Goal: Complete application form: Complete application form

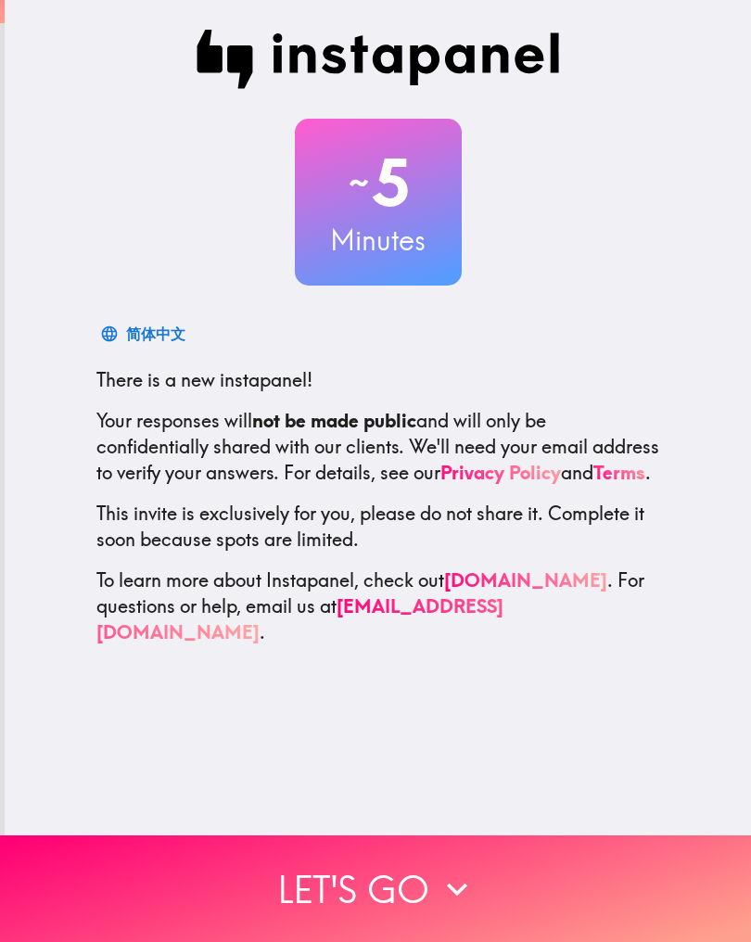
click at [404, 880] on button "Let's go" at bounding box center [375, 889] width 751 height 107
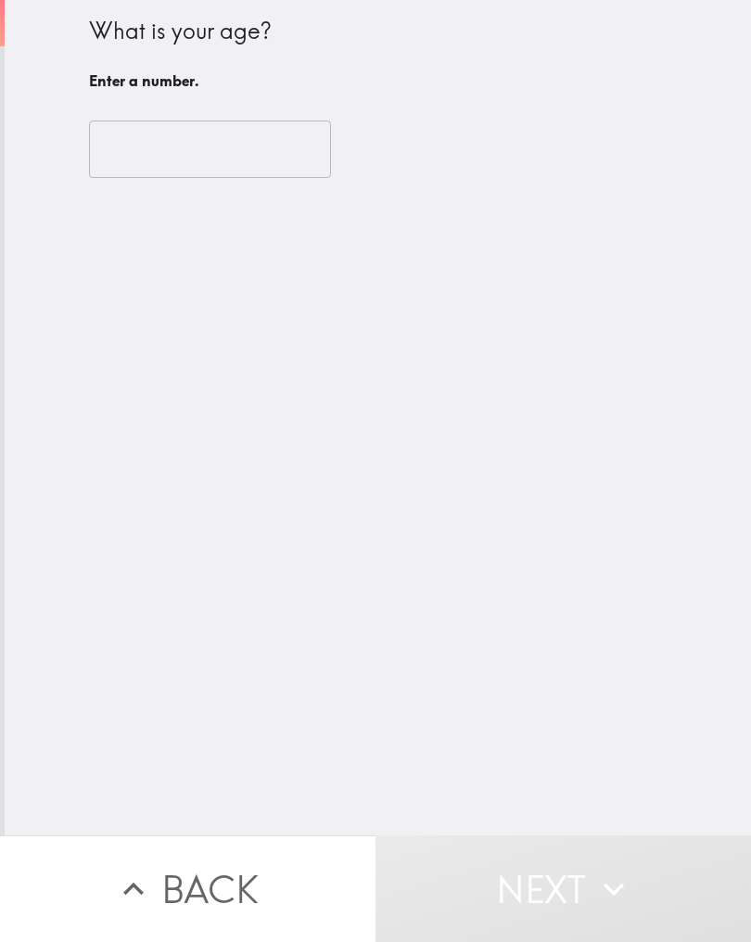
click at [225, 150] on input "number" at bounding box center [210, 150] width 242 height 58
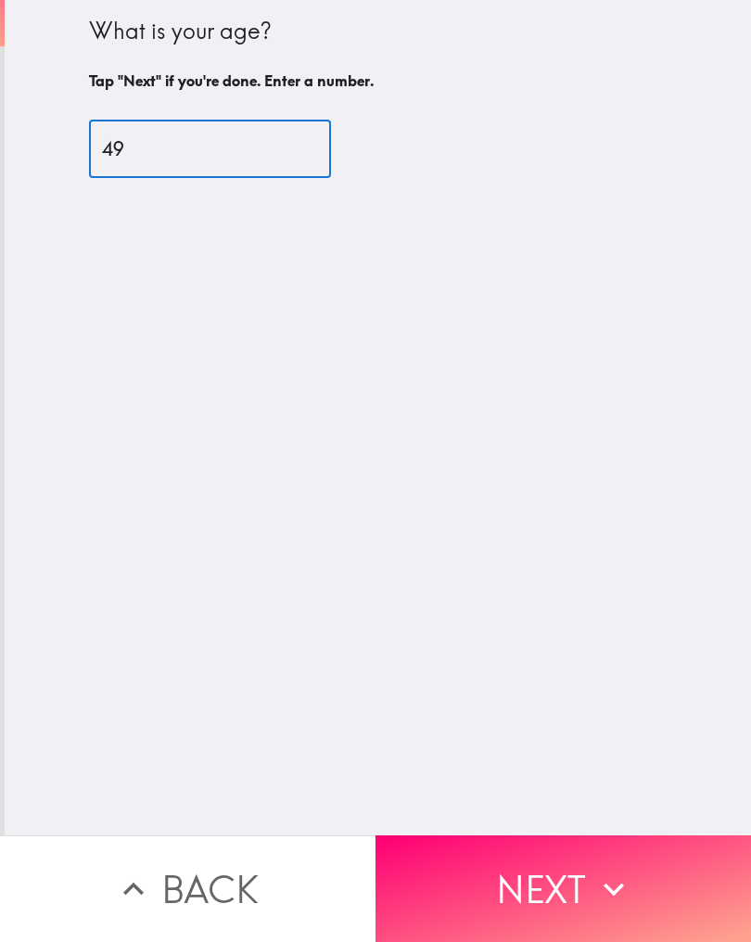
type input "49"
click at [506, 875] on button "Next" at bounding box center [564, 889] width 376 height 107
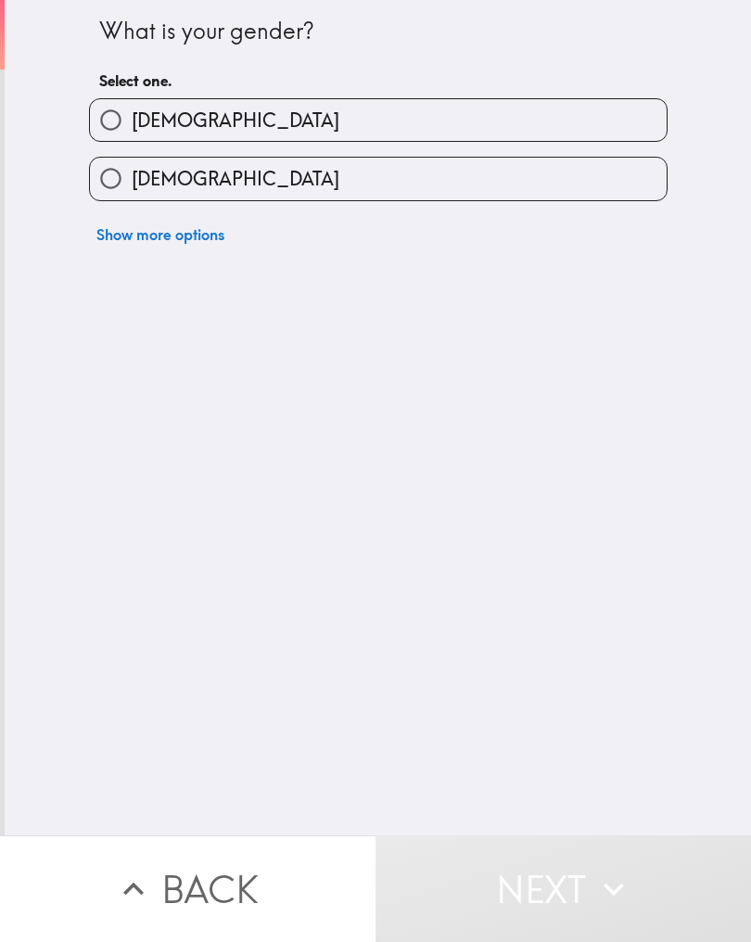
click at [448, 179] on label "[DEMOGRAPHIC_DATA]" at bounding box center [378, 179] width 577 height 42
click at [132, 179] on input "[DEMOGRAPHIC_DATA]" at bounding box center [111, 179] width 42 height 42
radio input "true"
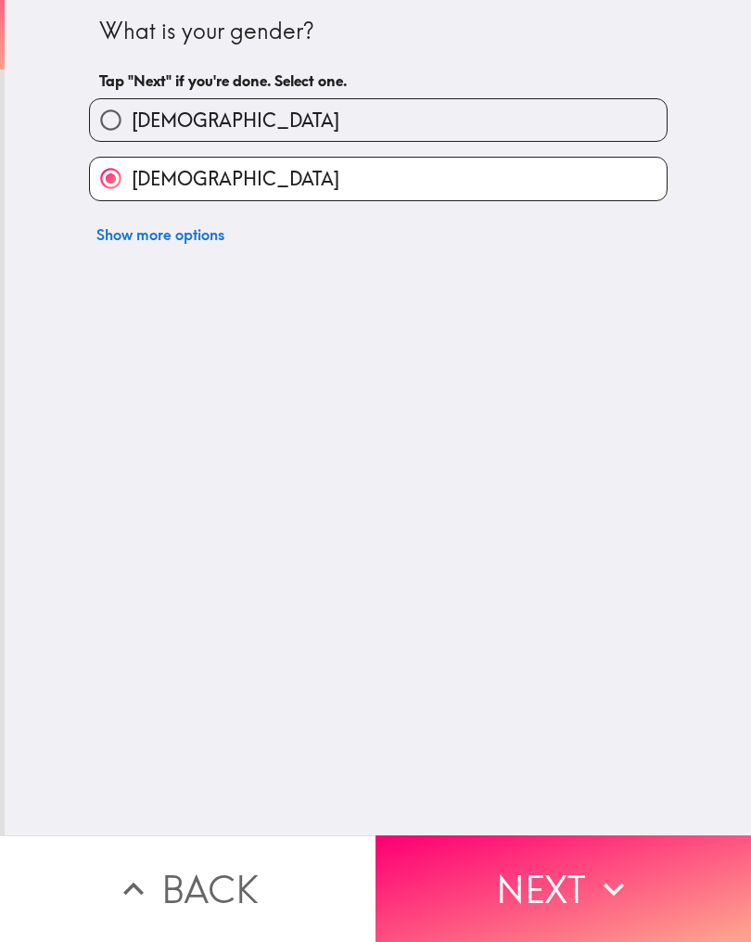
click at [529, 876] on button "Next" at bounding box center [564, 889] width 376 height 107
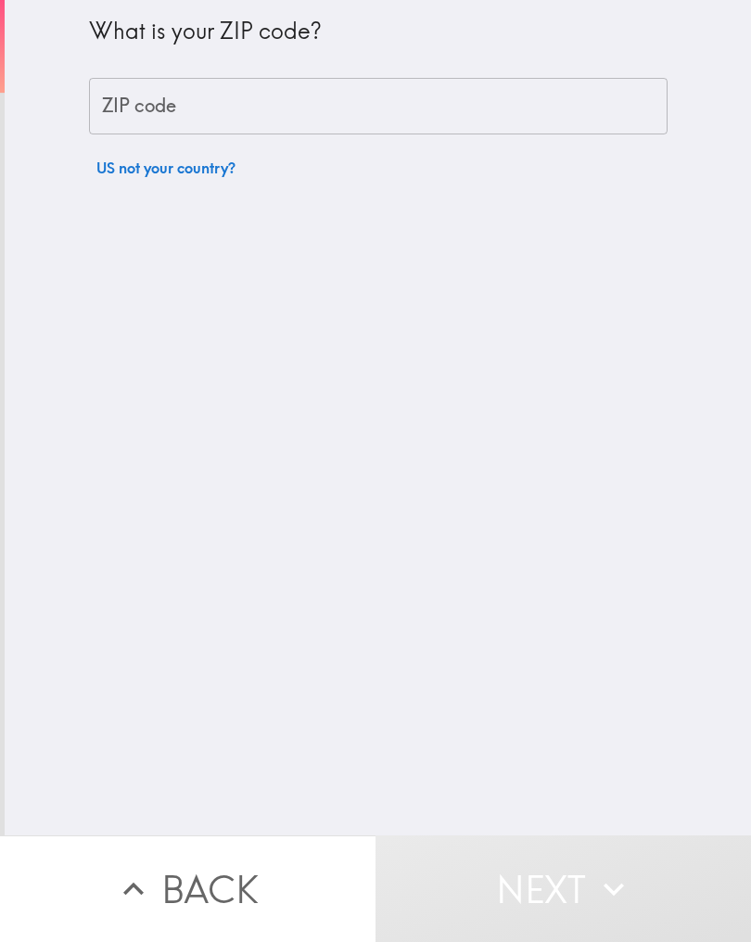
click at [227, 109] on input "ZIP code" at bounding box center [378, 107] width 579 height 58
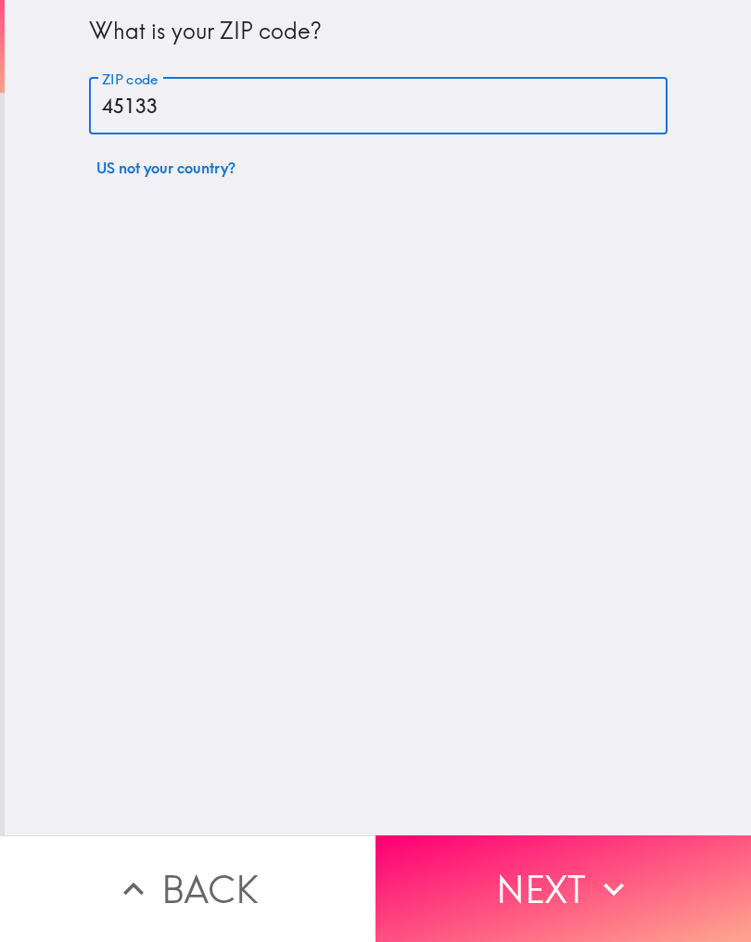
type input "45133"
click at [574, 869] on button "Next" at bounding box center [564, 889] width 376 height 107
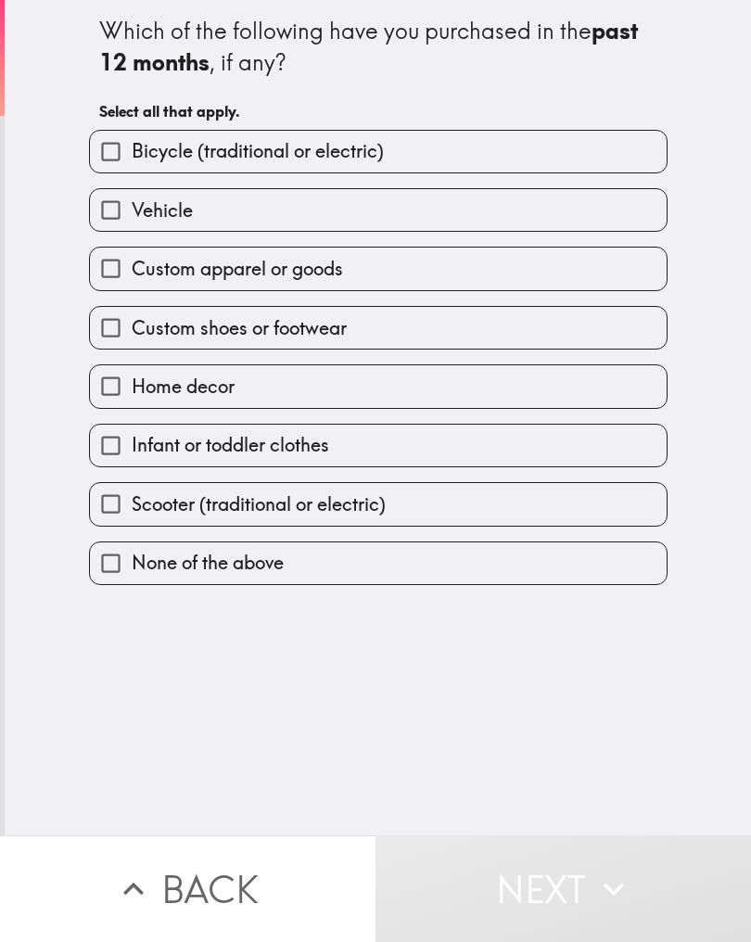
click at [380, 265] on label "Custom apparel or goods" at bounding box center [378, 269] width 577 height 42
click at [132, 265] on input "Custom apparel or goods" at bounding box center [111, 269] width 42 height 42
checkbox input "true"
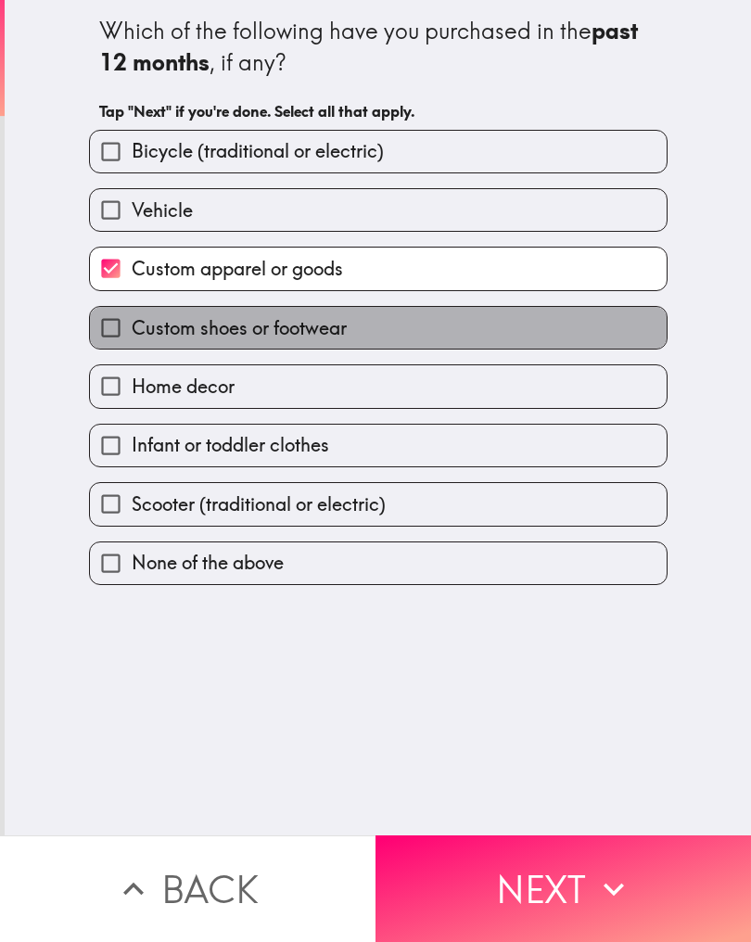
click at [367, 331] on label "Custom shoes or footwear" at bounding box center [378, 328] width 577 height 42
click at [132, 331] on input "Custom shoes or footwear" at bounding box center [111, 328] width 42 height 42
checkbox input "true"
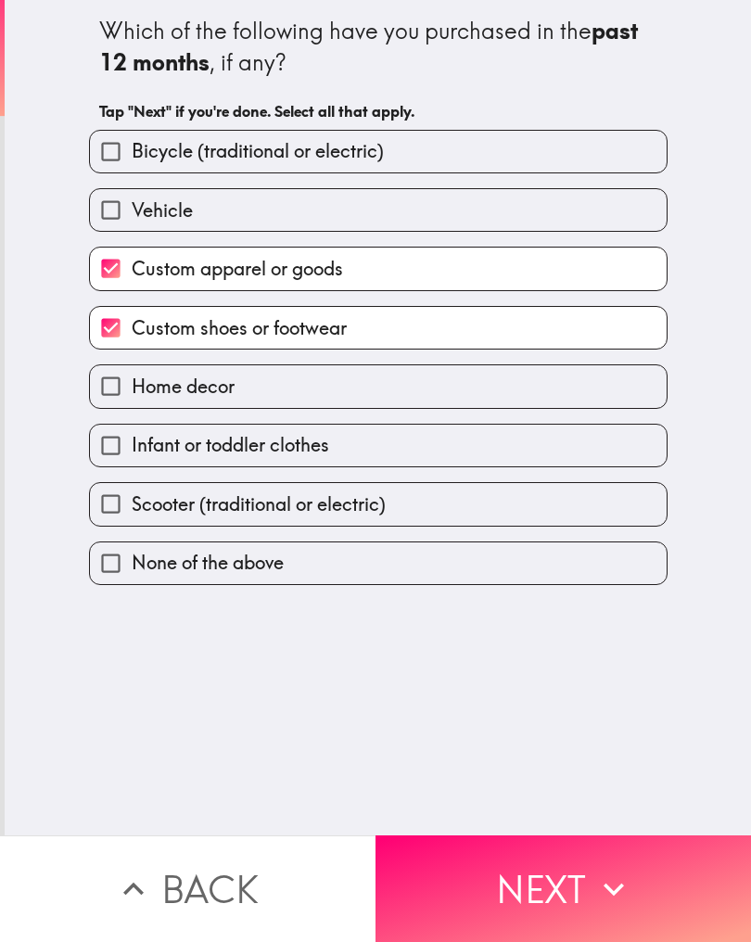
click at [344, 386] on label "Home decor" at bounding box center [378, 386] width 577 height 42
click at [132, 386] on input "Home decor" at bounding box center [111, 386] width 42 height 42
checkbox input "true"
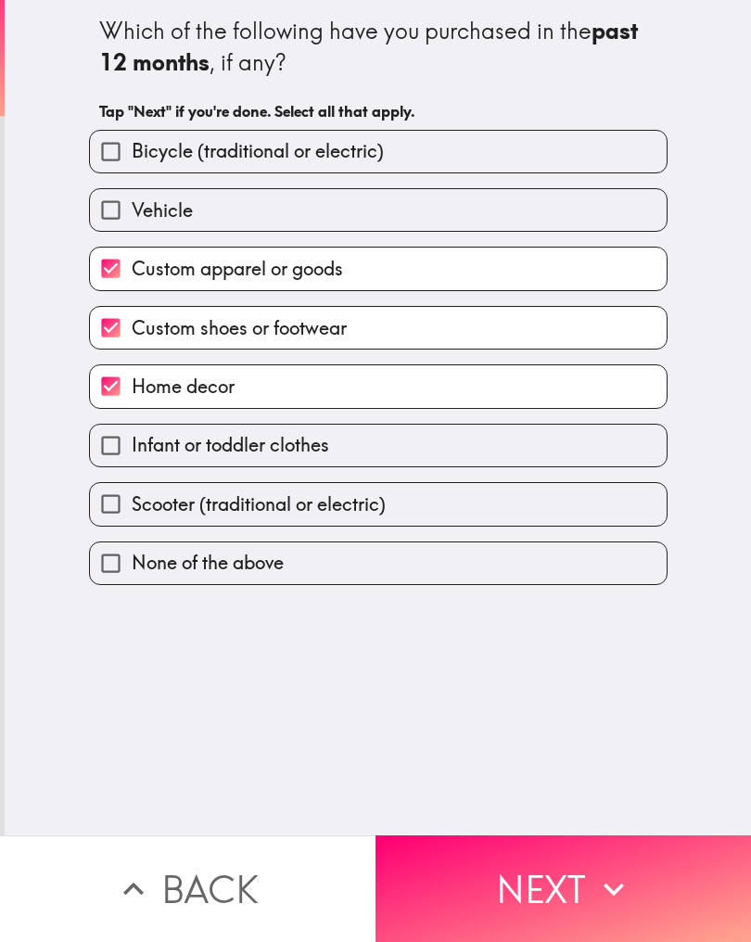
click at [470, 878] on button "Next" at bounding box center [564, 889] width 376 height 107
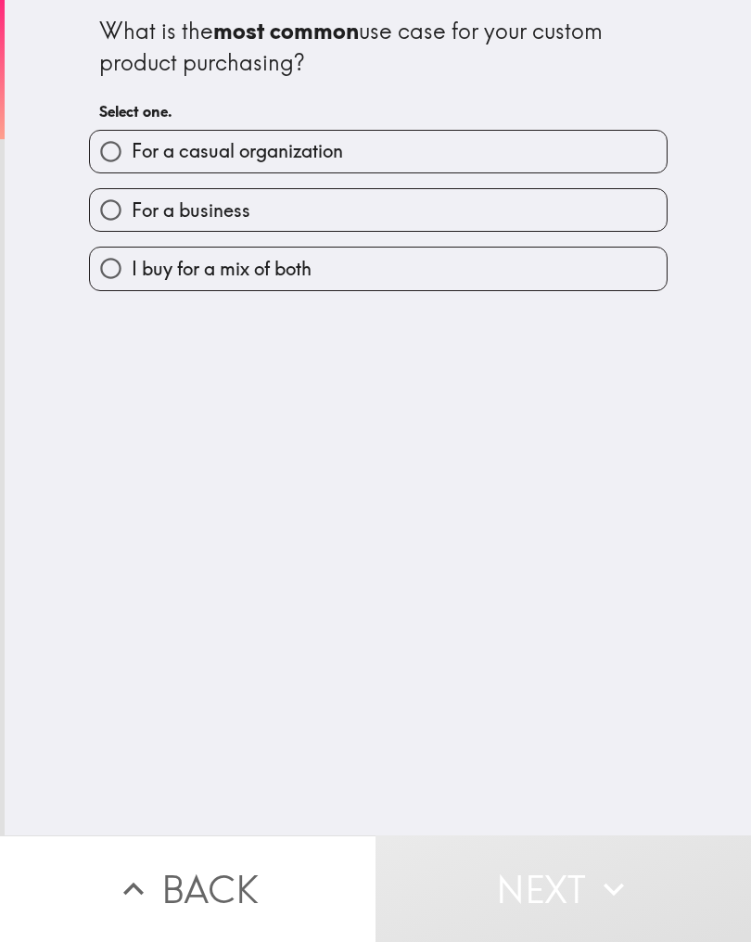
click at [371, 268] on label "I buy for a mix of both" at bounding box center [378, 269] width 577 height 42
click at [132, 268] on input "I buy for a mix of both" at bounding box center [111, 269] width 42 height 42
radio input "true"
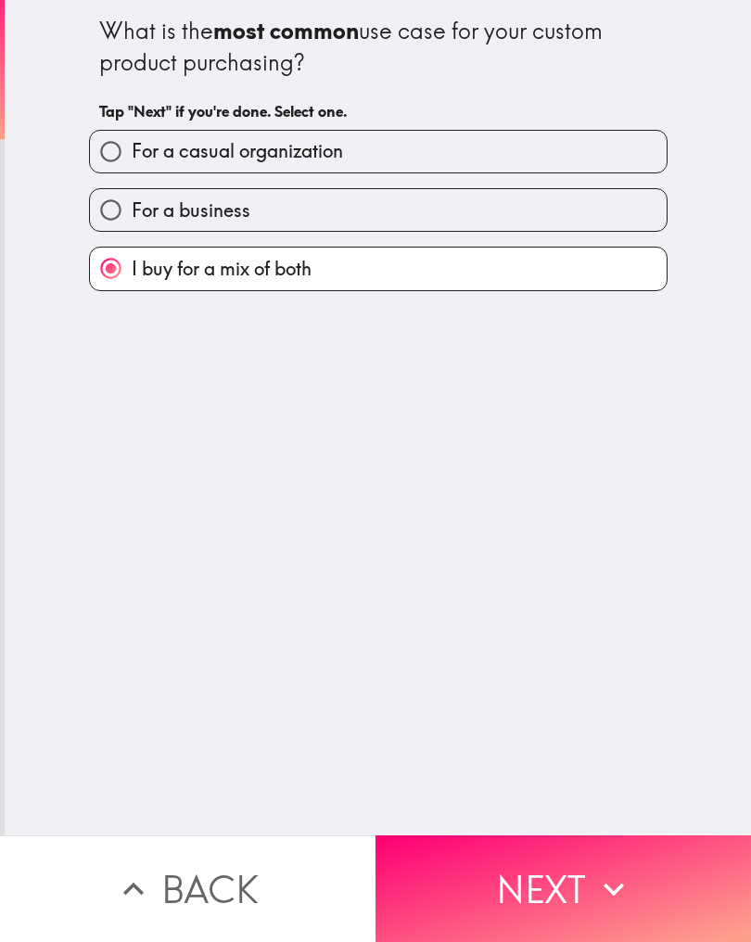
click at [475, 866] on button "Next" at bounding box center [564, 889] width 376 height 107
